Goal: Task Accomplishment & Management: Manage account settings

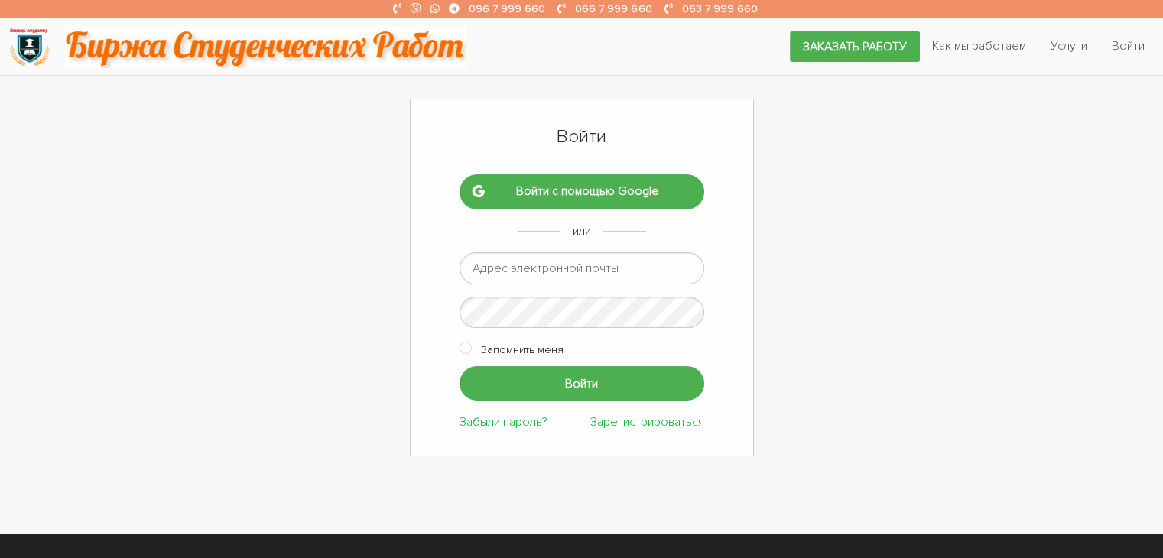
click at [611, 270] on input "email" at bounding box center [582, 268] width 245 height 32
type input "romashka13052015@gmail.com"
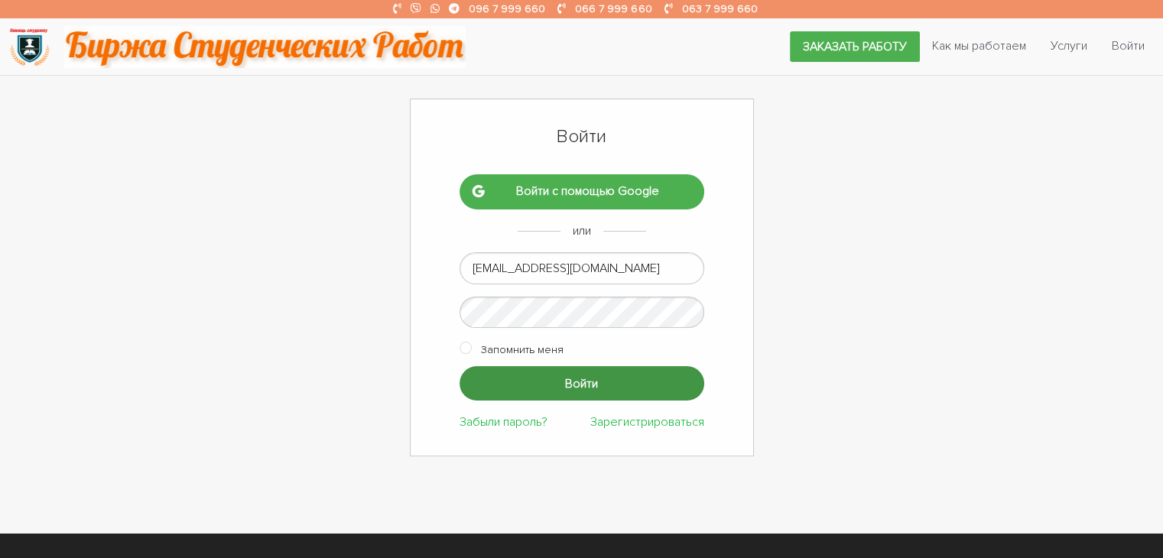
click at [593, 375] on input "Войти" at bounding box center [582, 383] width 245 height 34
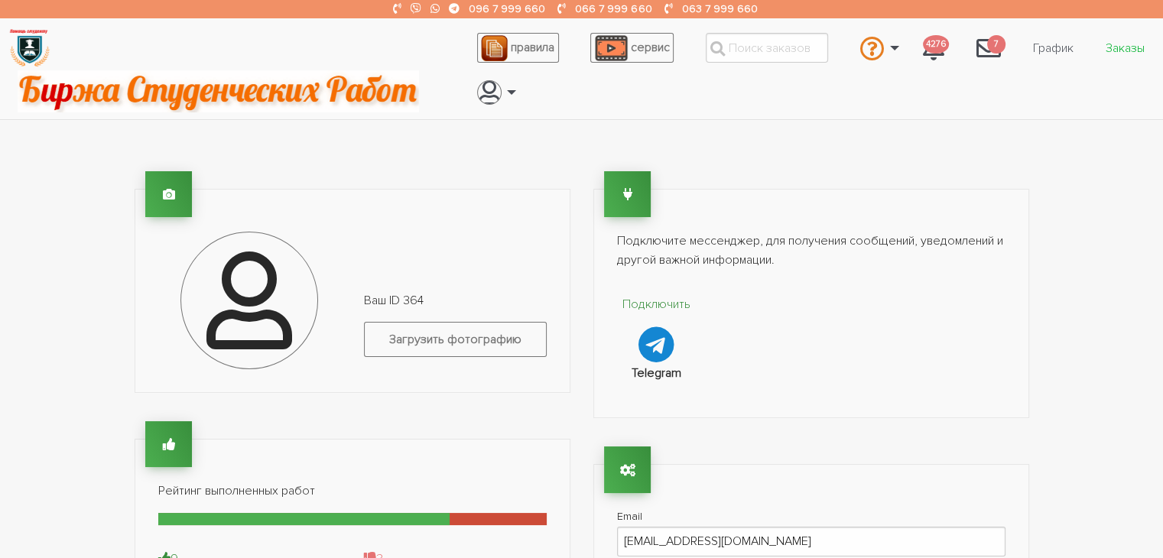
click at [1116, 49] on link "Заказы" at bounding box center [1125, 48] width 63 height 29
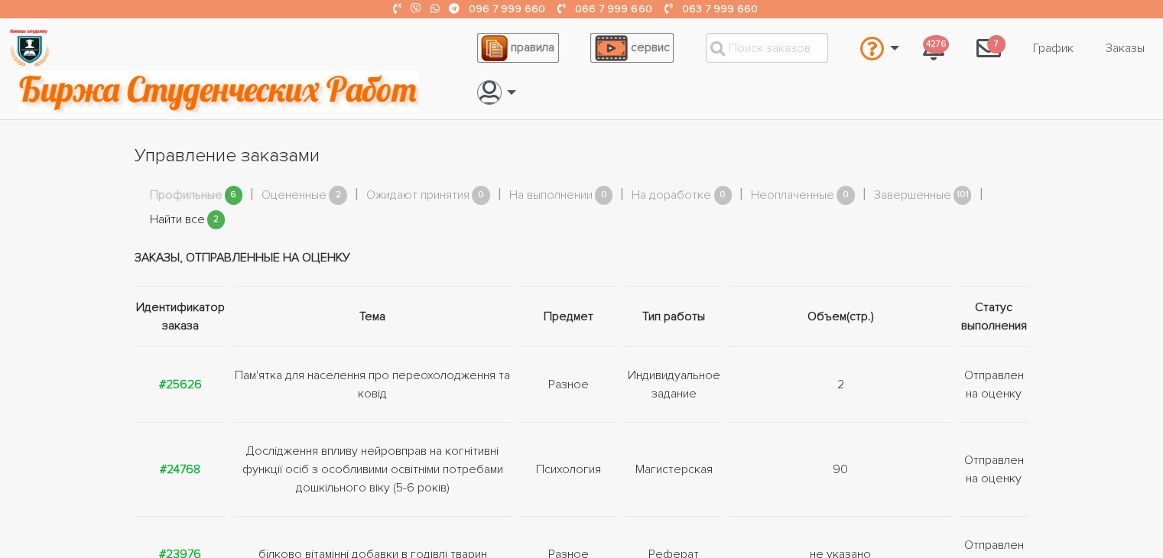
click at [193, 215] on link "Найти все" at bounding box center [177, 220] width 55 height 20
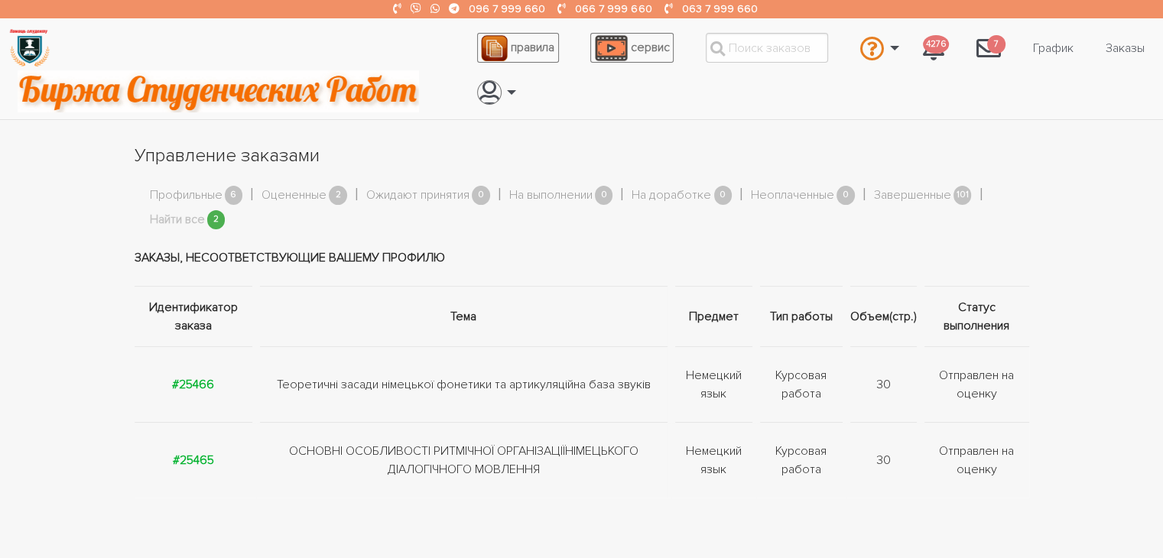
scroll to position [153, 0]
